Goal: Information Seeking & Learning: Find specific fact

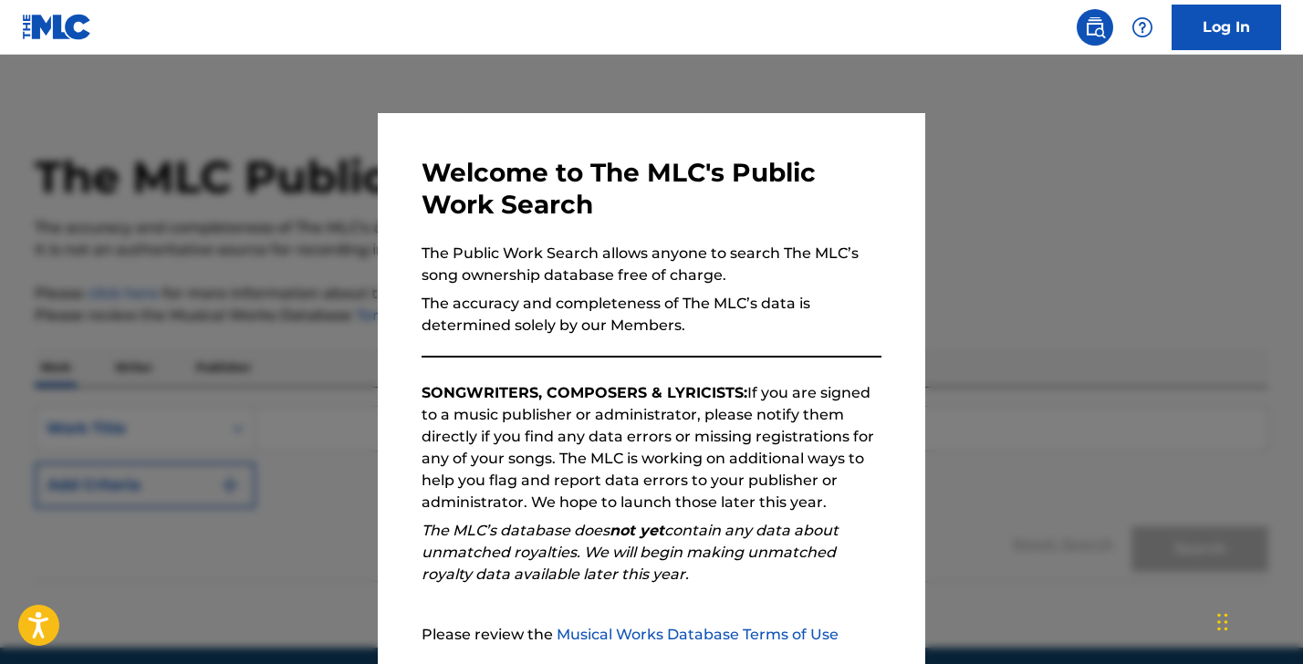
scroll to position [169, 0]
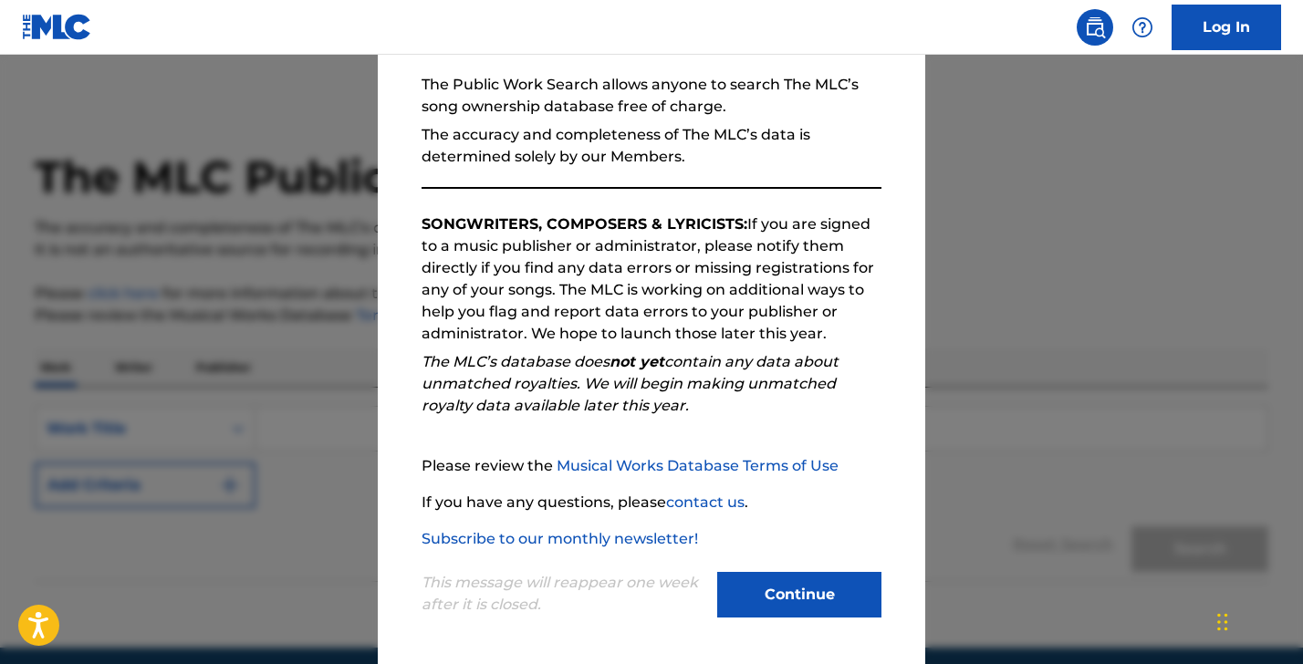
click at [823, 598] on button "Continue" at bounding box center [799, 595] width 164 height 46
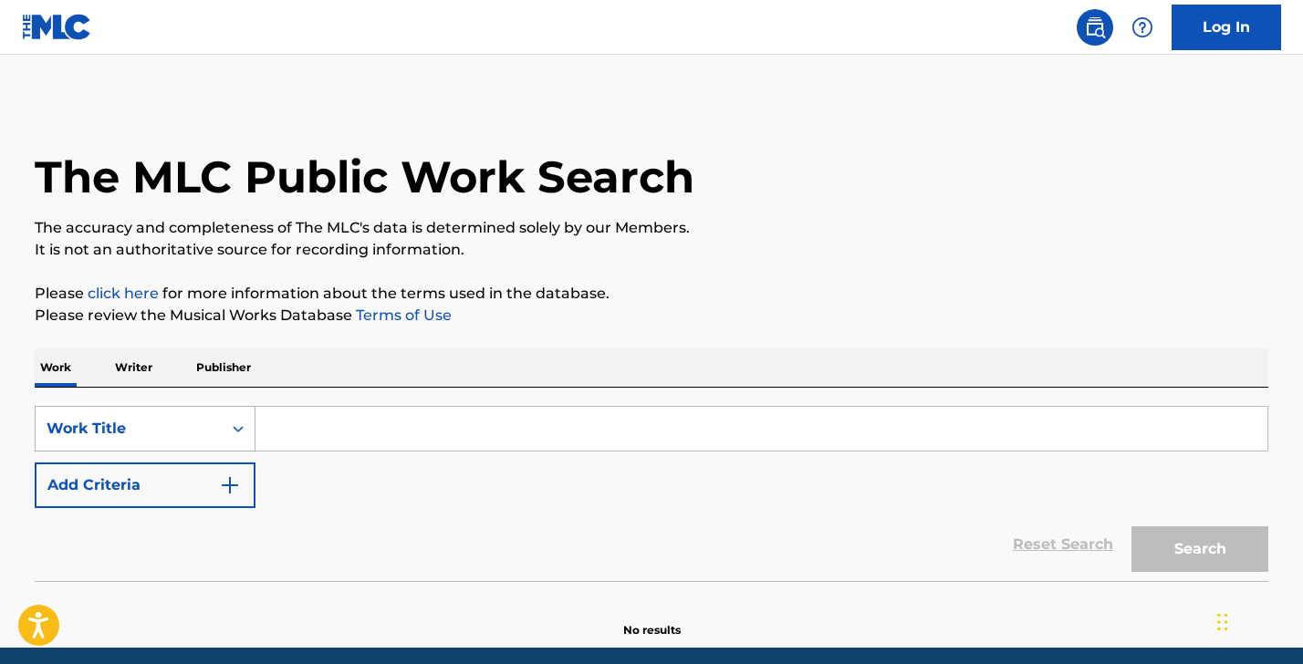
click at [152, 440] on div "Work Title" at bounding box center [145, 429] width 221 height 46
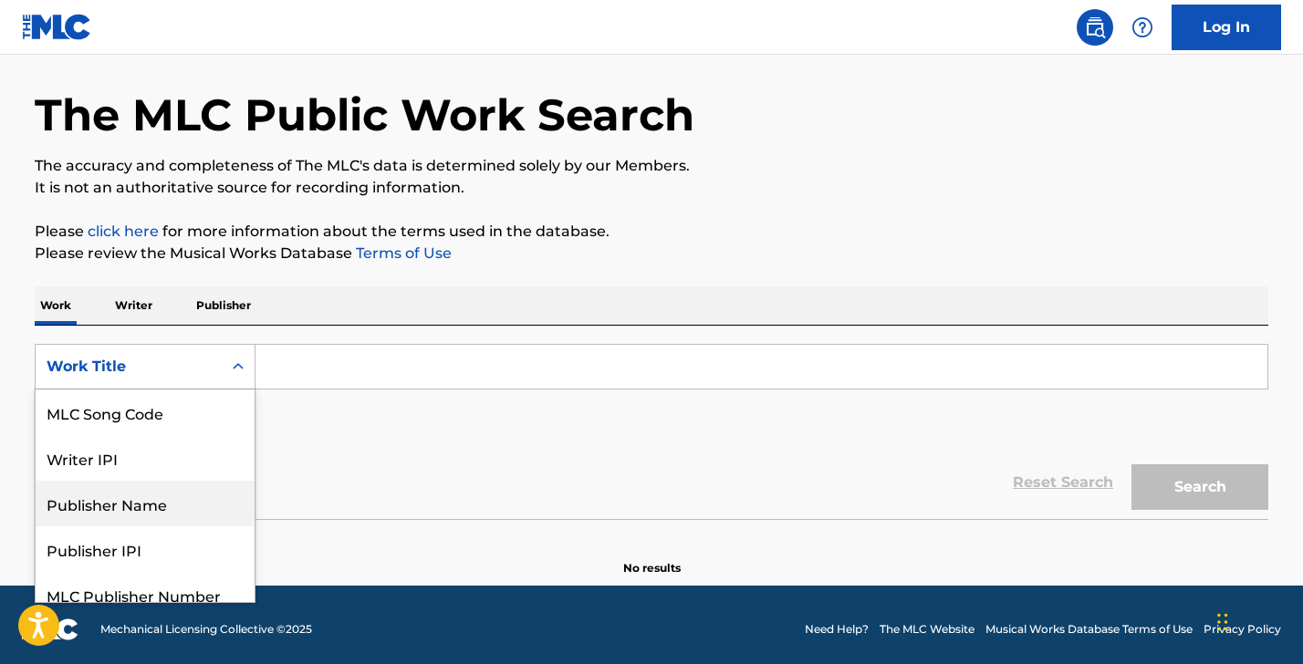
scroll to position [152, 0]
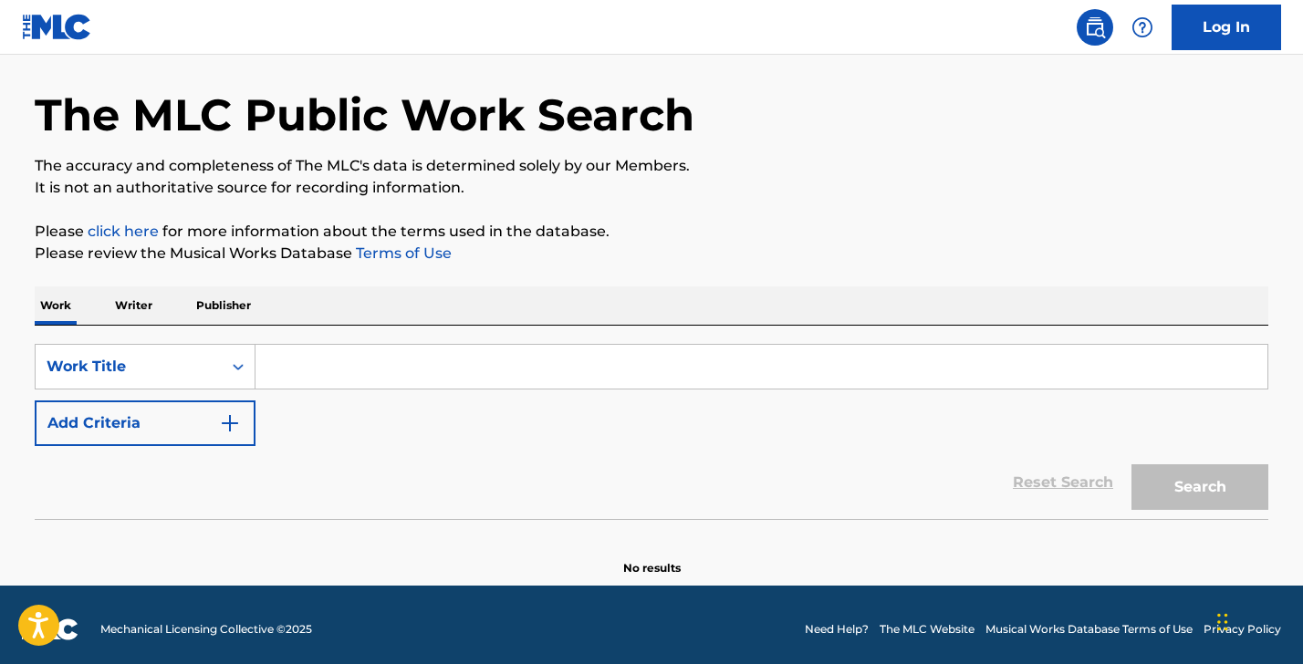
click at [153, 305] on p "Writer" at bounding box center [133, 305] width 48 height 38
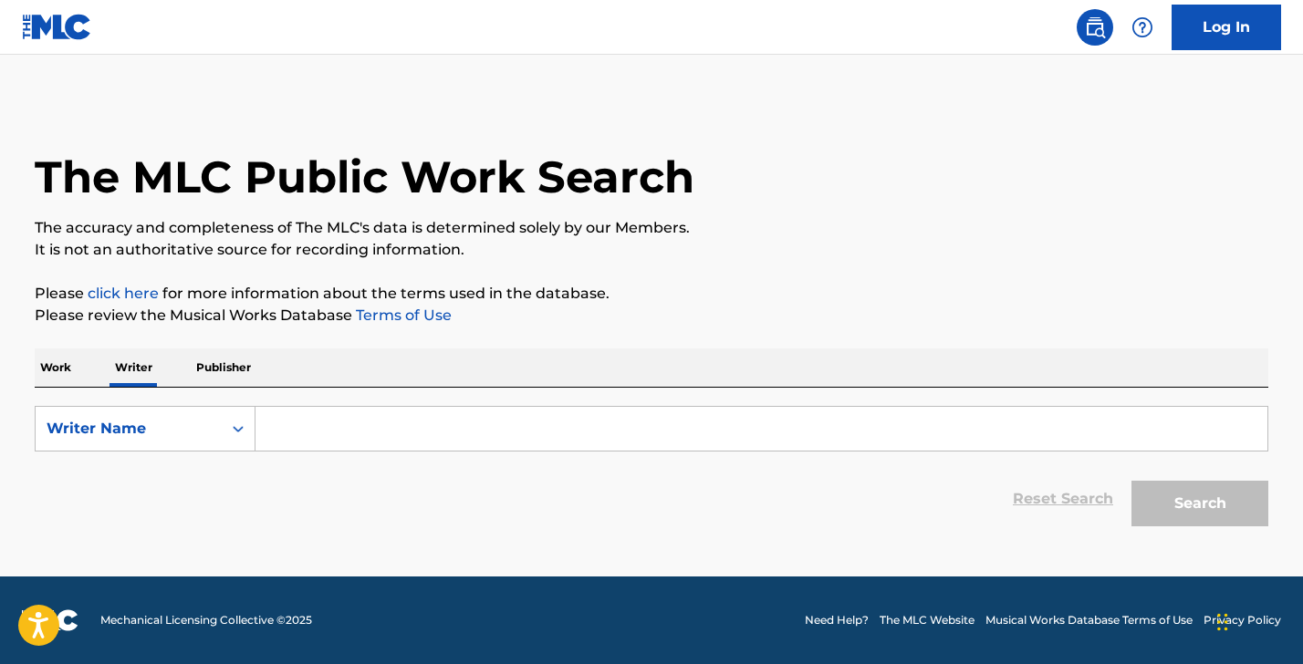
click at [338, 432] on input "Search Form" at bounding box center [761, 429] width 1012 height 44
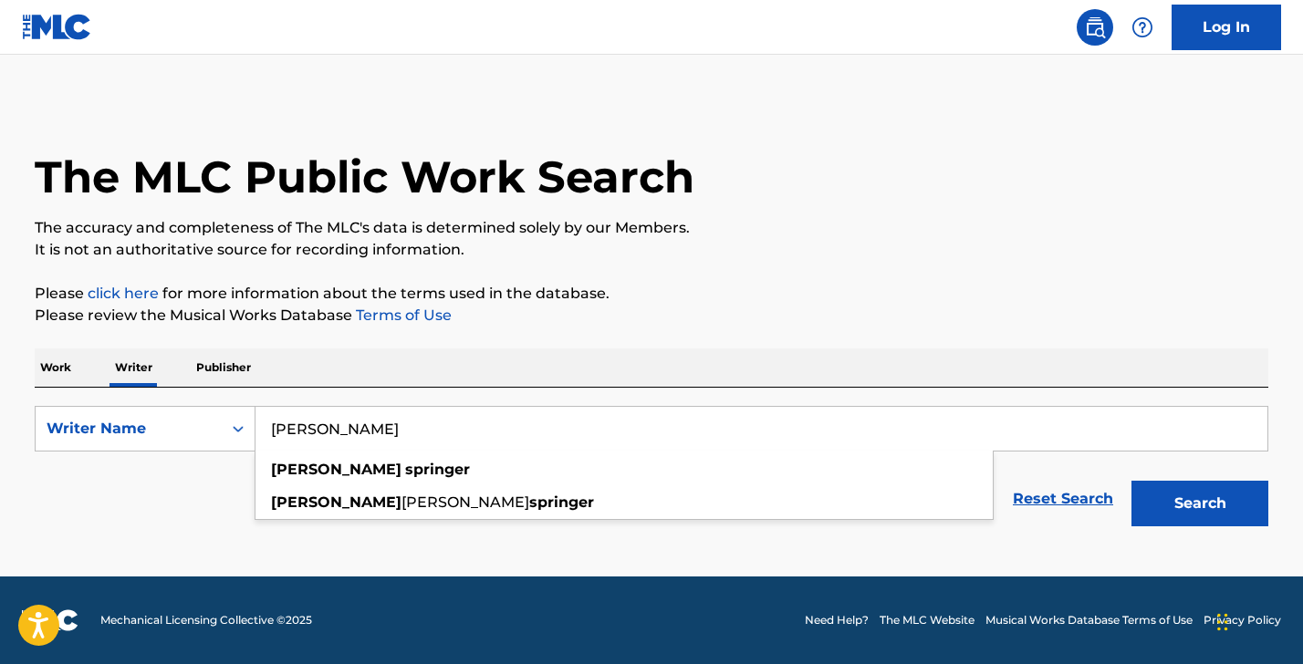
type input "[PERSON_NAME]"
click at [1131, 481] on button "Search" at bounding box center [1199, 504] width 137 height 46
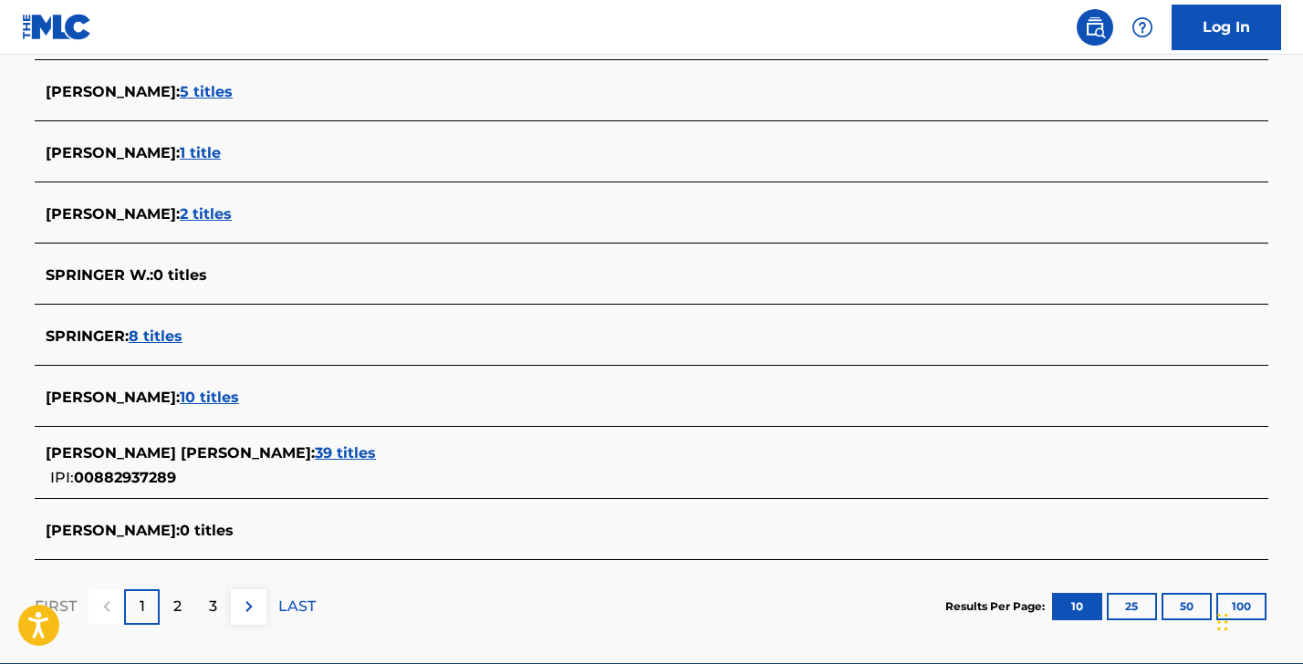
scroll to position [712, 0]
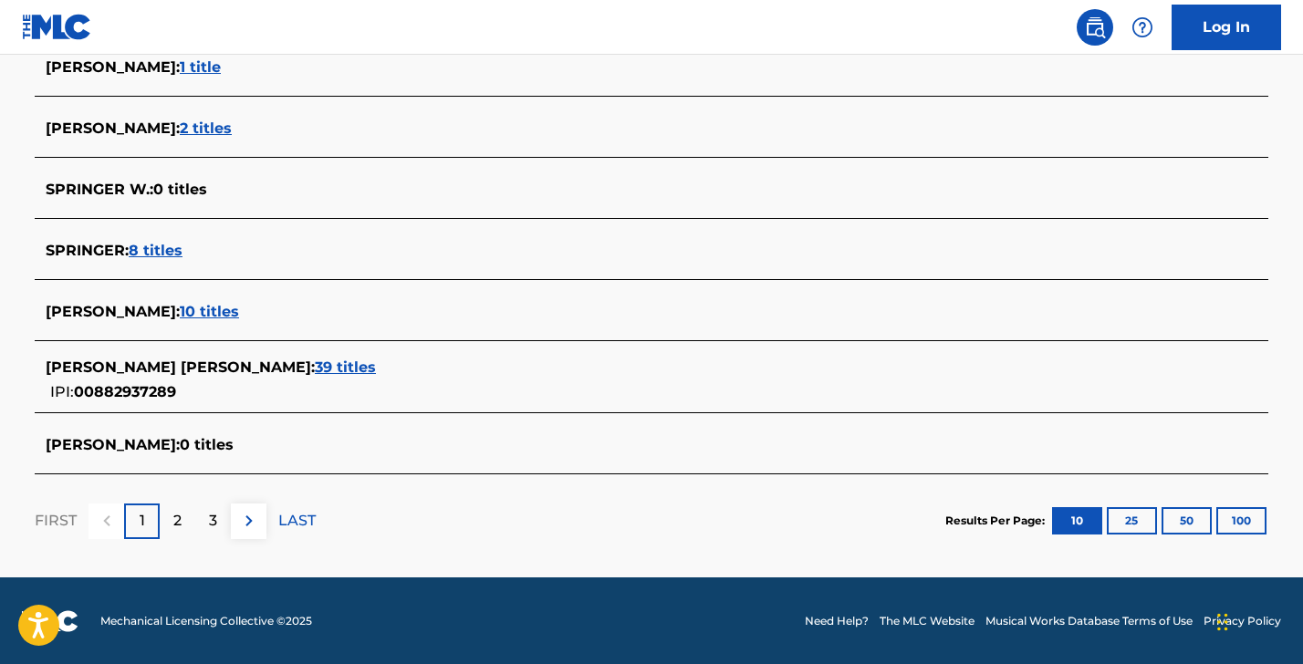
click at [315, 362] on span "39 titles" at bounding box center [345, 367] width 61 height 17
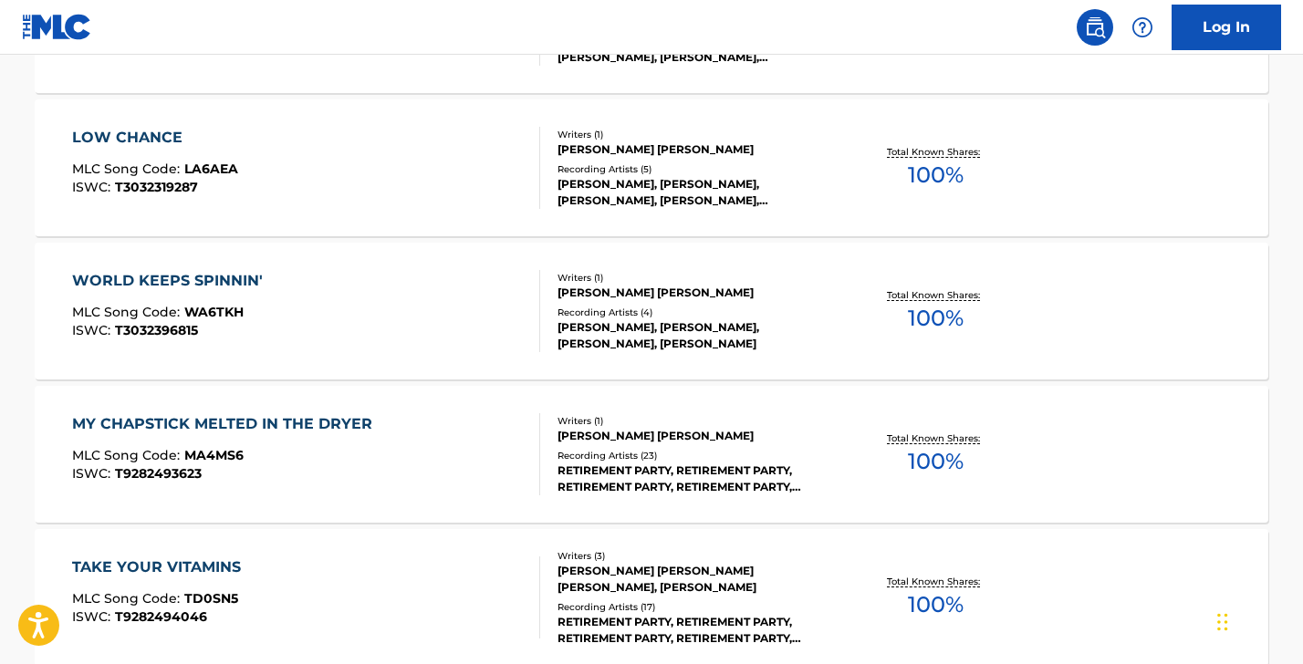
scroll to position [1569, 0]
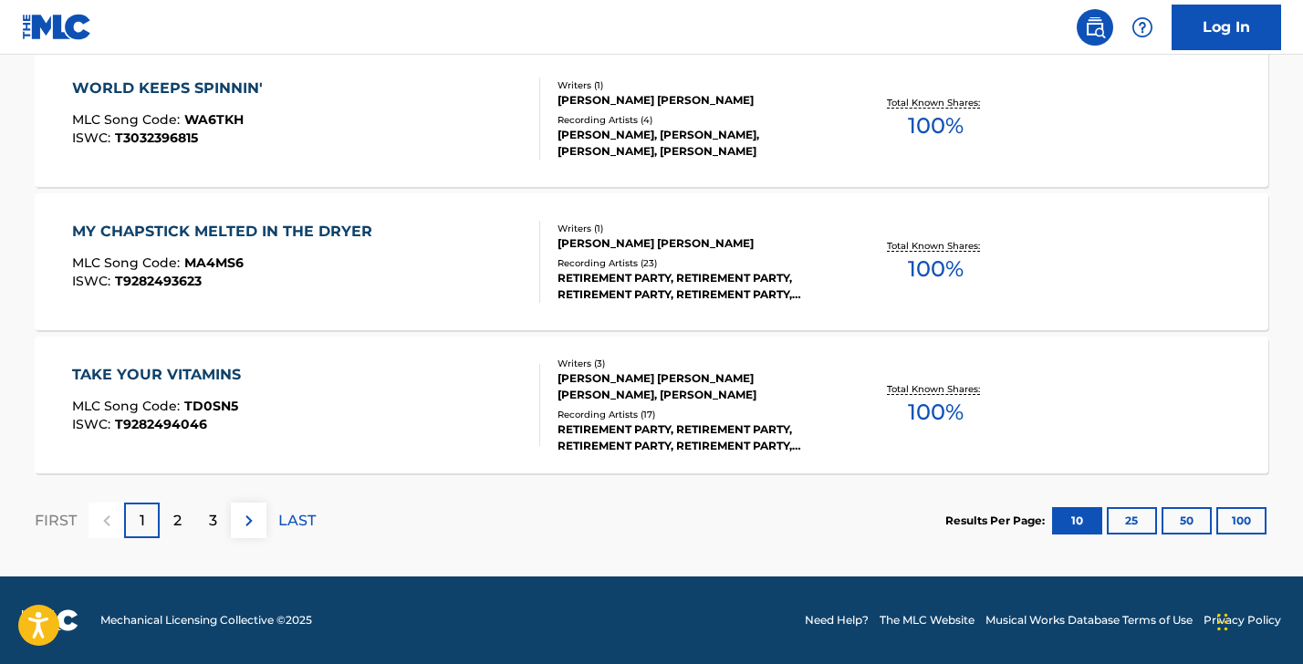
click at [174, 511] on p "2" at bounding box center [177, 521] width 8 height 22
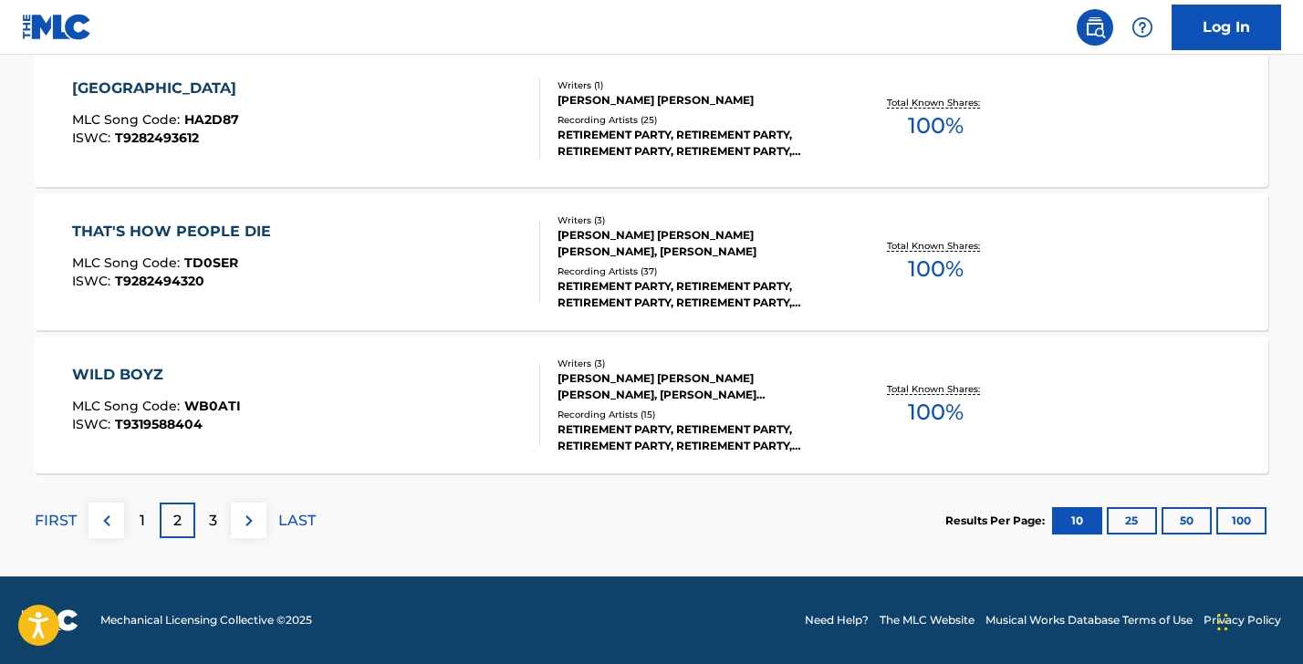
click at [449, 405] on div "WILD BOYZ MLC Song Code : WB0ATI ISWC : T9319588404" at bounding box center [306, 405] width 469 height 82
